Goal: Check status

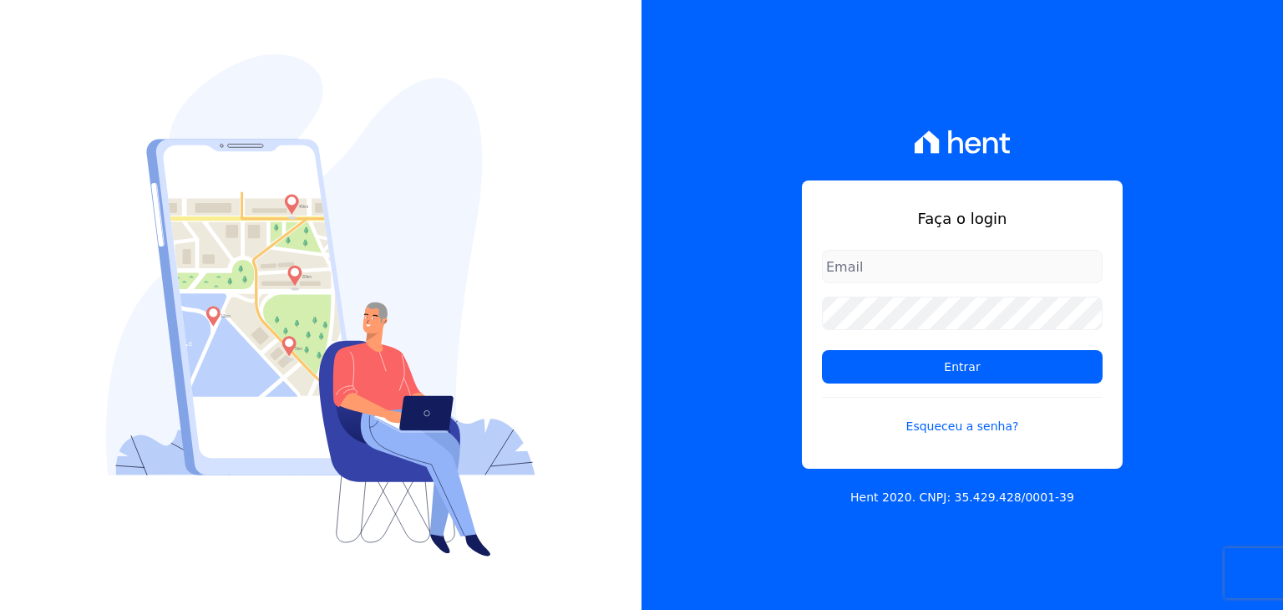
type input "[EMAIL_ADDRESS][DOMAIN_NAME]"
click at [883, 261] on input "[EMAIL_ADDRESS][DOMAIN_NAME]" at bounding box center [962, 266] width 281 height 33
drag, startPoint x: 941, startPoint y: 261, endPoint x: 949, endPoint y: 268, distance: 10.1
click at [941, 261] on input "[EMAIL_ADDRESS][DOMAIN_NAME]" at bounding box center [962, 266] width 281 height 33
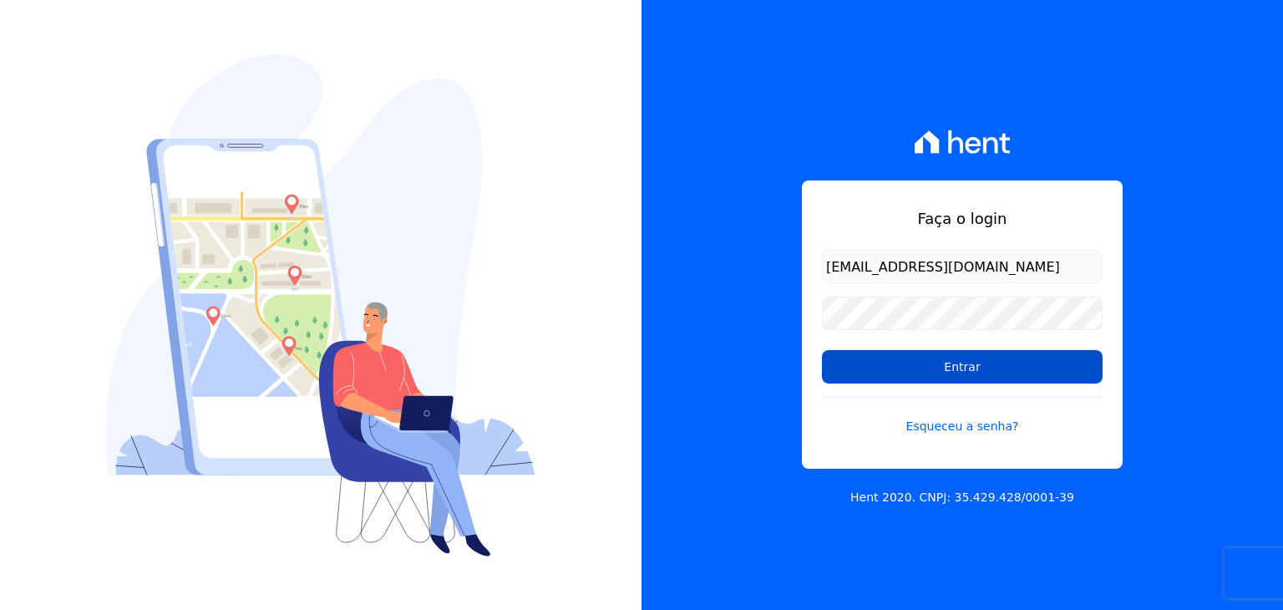
click at [895, 356] on input "Entrar" at bounding box center [962, 366] width 281 height 33
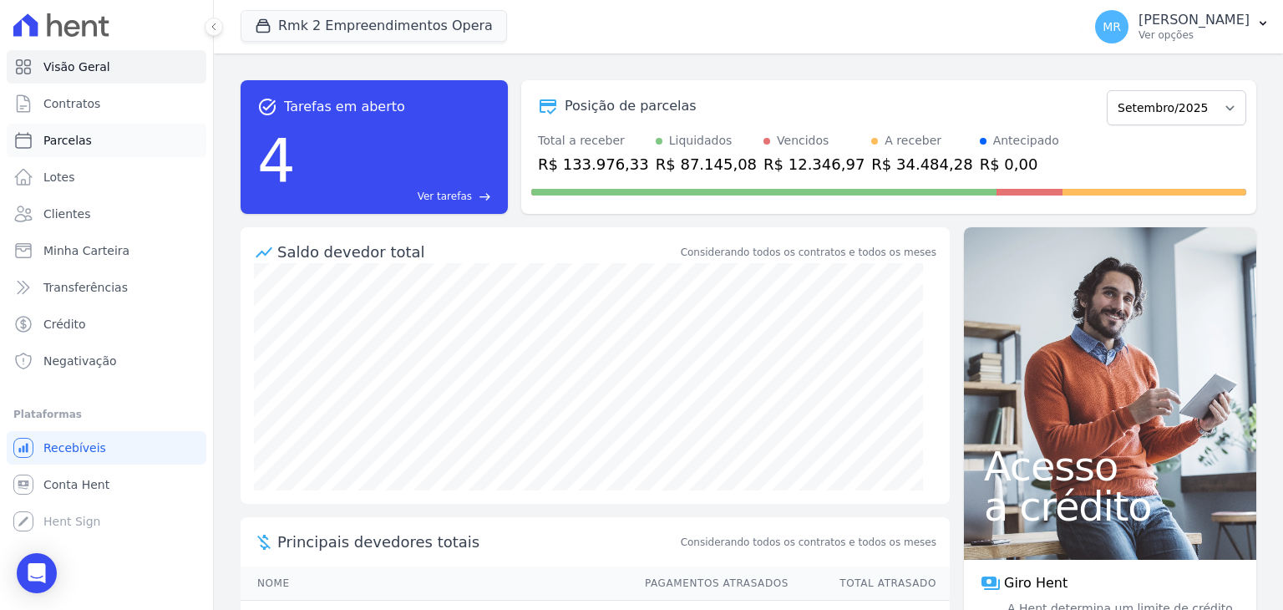
click at [140, 131] on link "Parcelas" at bounding box center [107, 140] width 200 height 33
select select
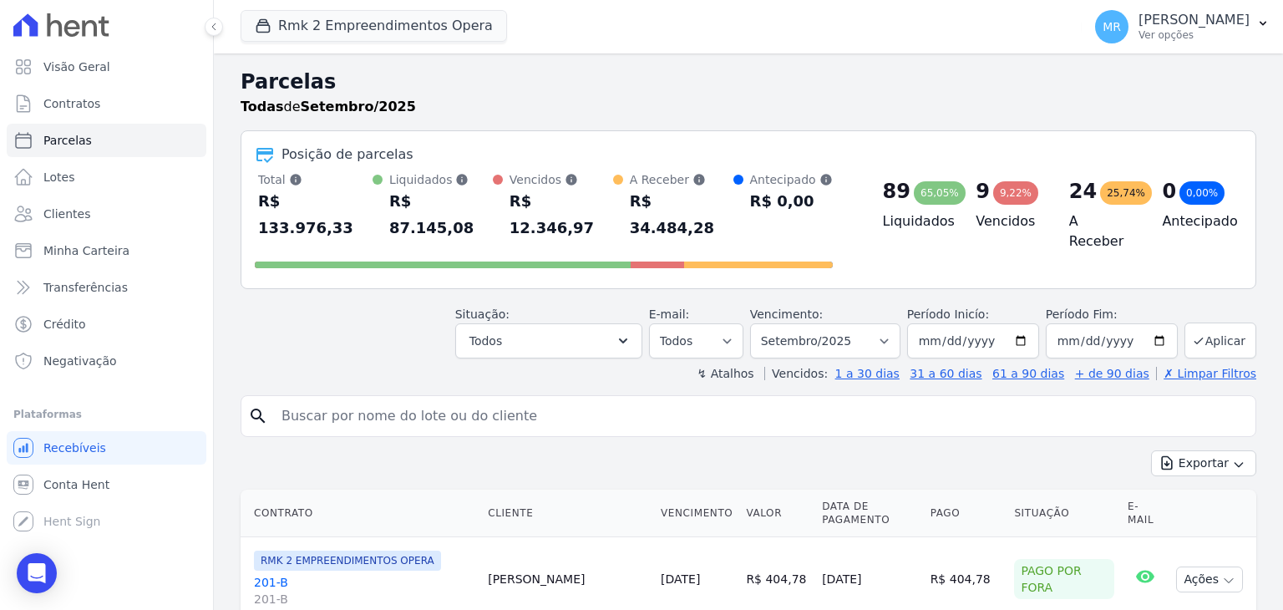
click at [375, 399] on input "search" at bounding box center [759, 415] width 977 height 33
type input "307"
select select
